Goal: Transaction & Acquisition: Purchase product/service

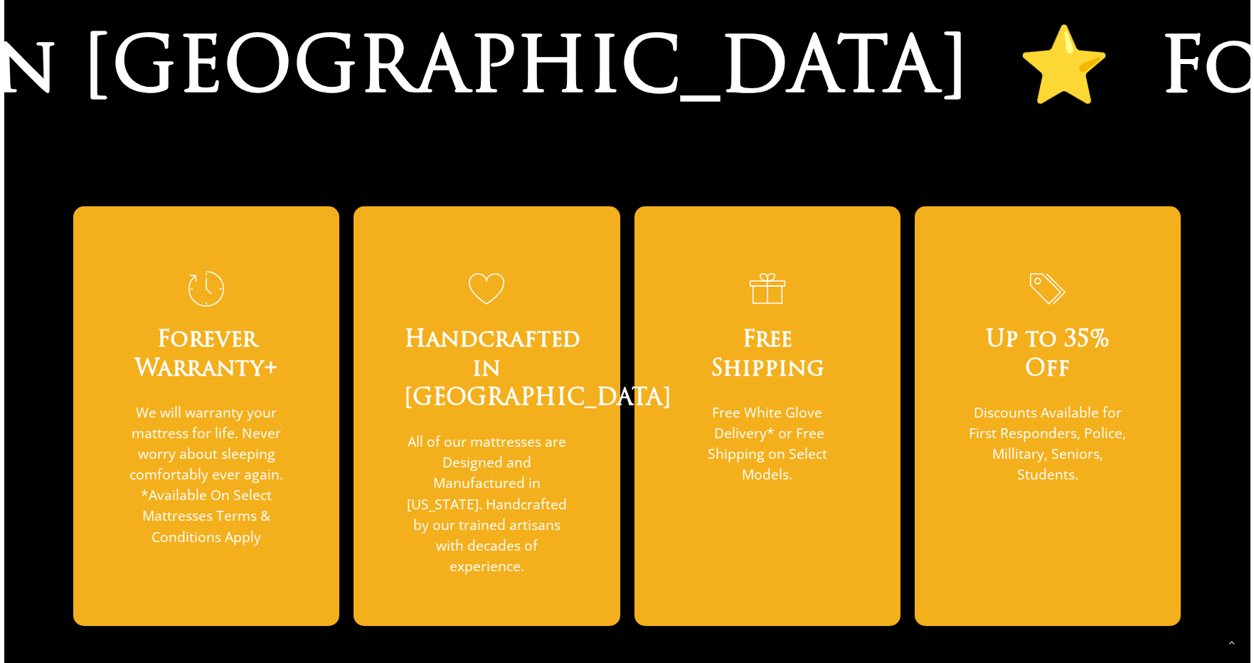
scroll to position [610, 0]
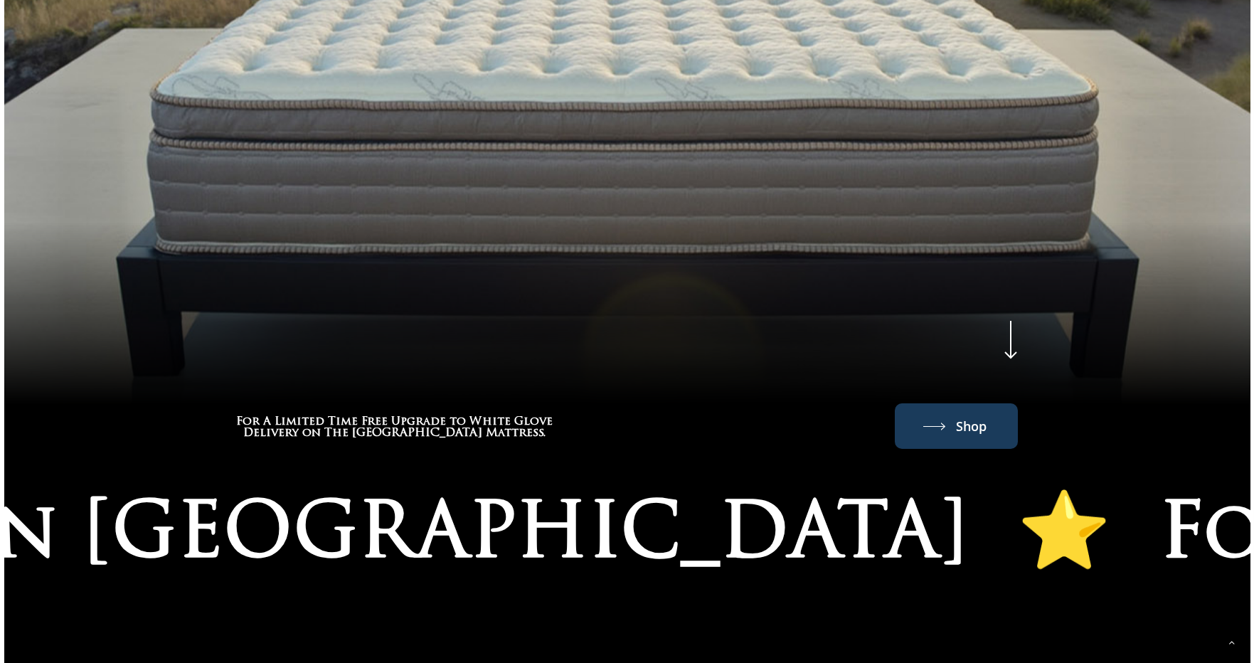
click at [952, 415] on link "Shop" at bounding box center [956, 426] width 66 height 23
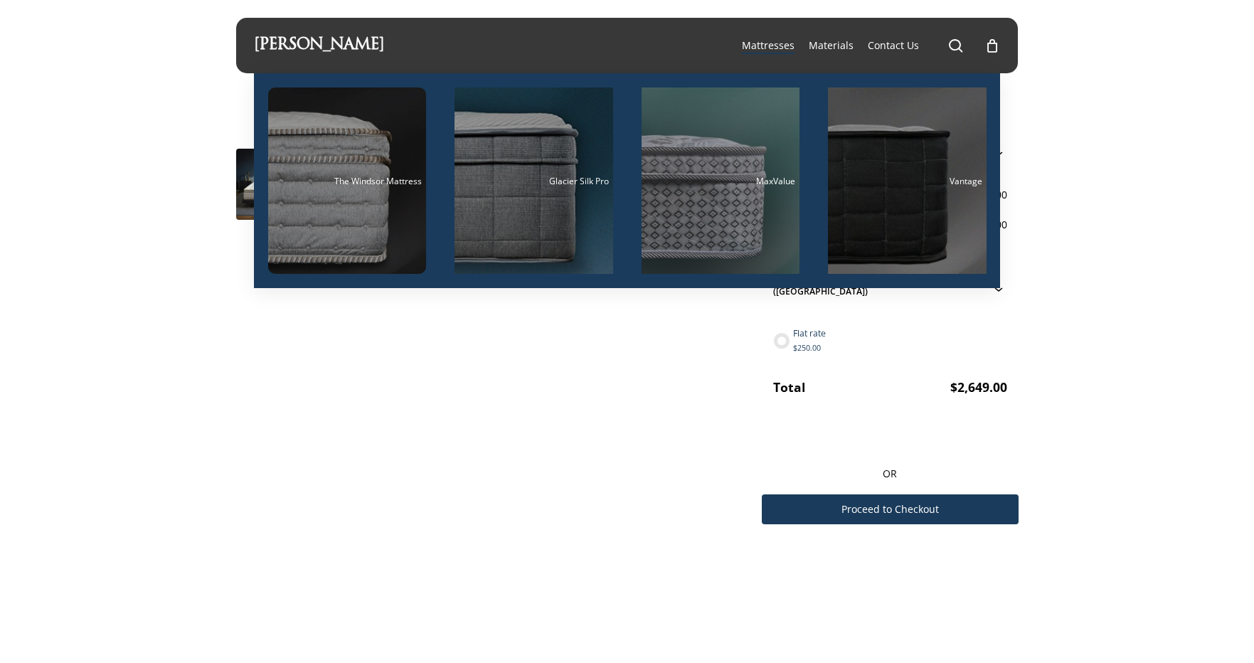
click at [770, 46] on span "Mattresses" at bounding box center [768, 45] width 53 height 14
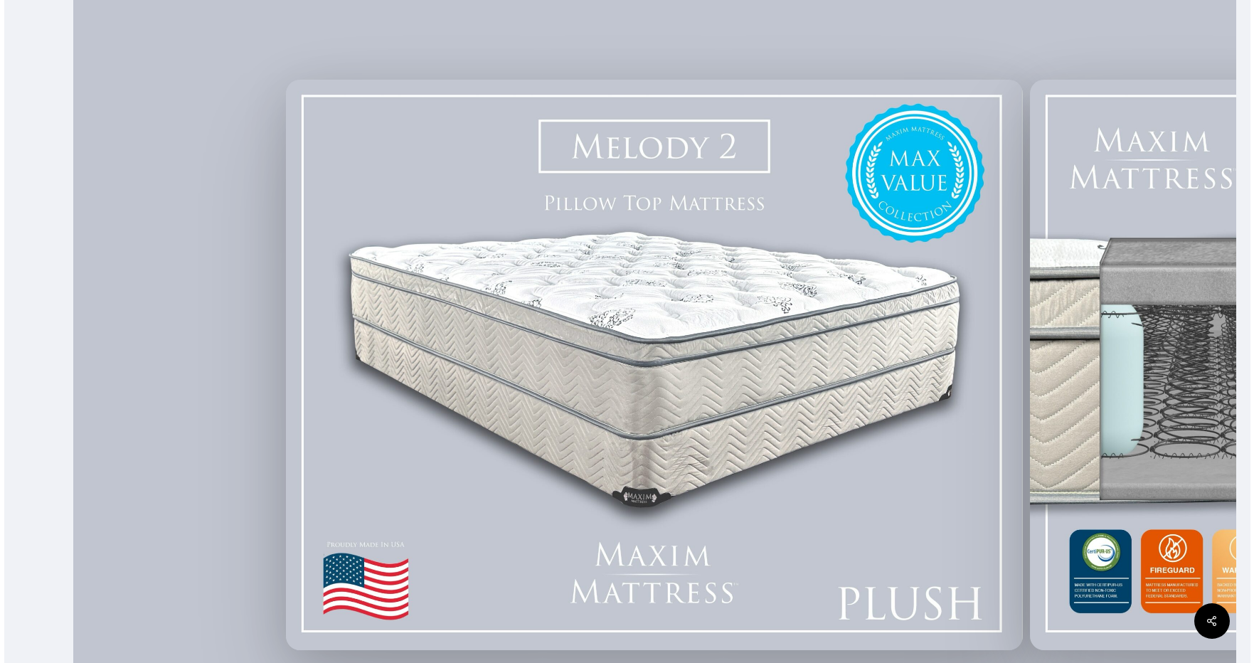
scroll to position [528, 0]
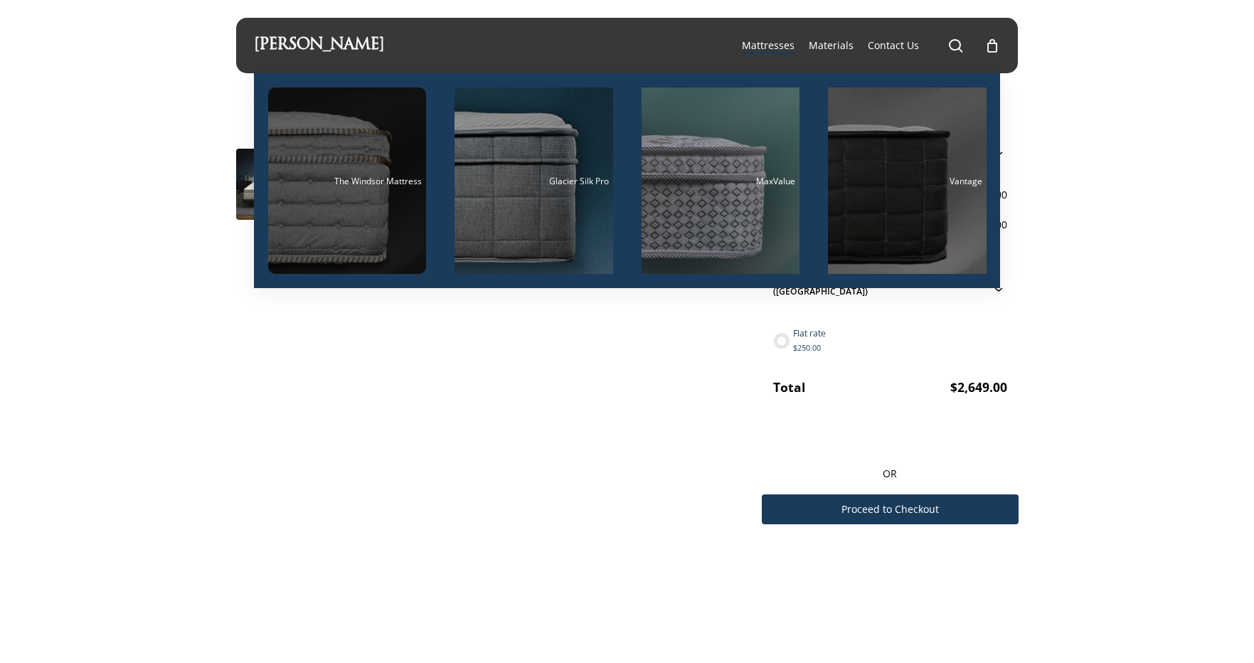
click at [356, 222] on div "Main Menu" at bounding box center [347, 180] width 159 height 186
